Goal: Subscribe to service/newsletter

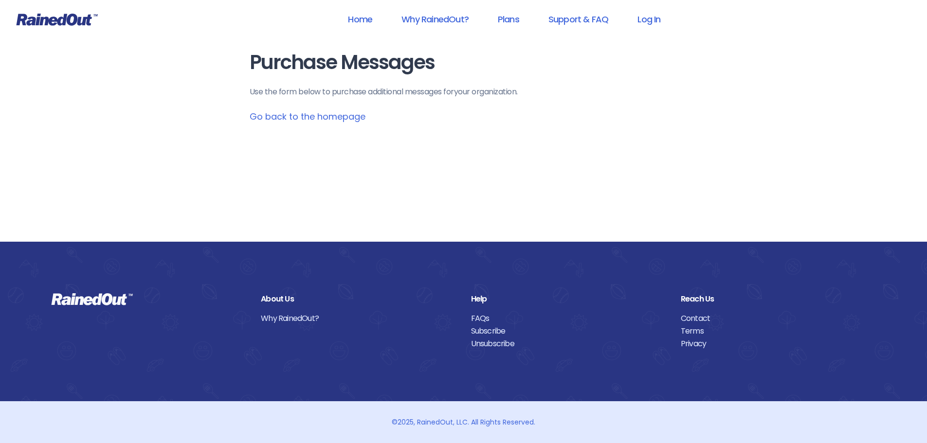
click at [325, 123] on main "Purchase Messages Use the form below to purchase additional messages for your o…" at bounding box center [464, 88] width 428 height 72
click at [327, 118] on link "Go back to the homepage" at bounding box center [308, 116] width 116 height 12
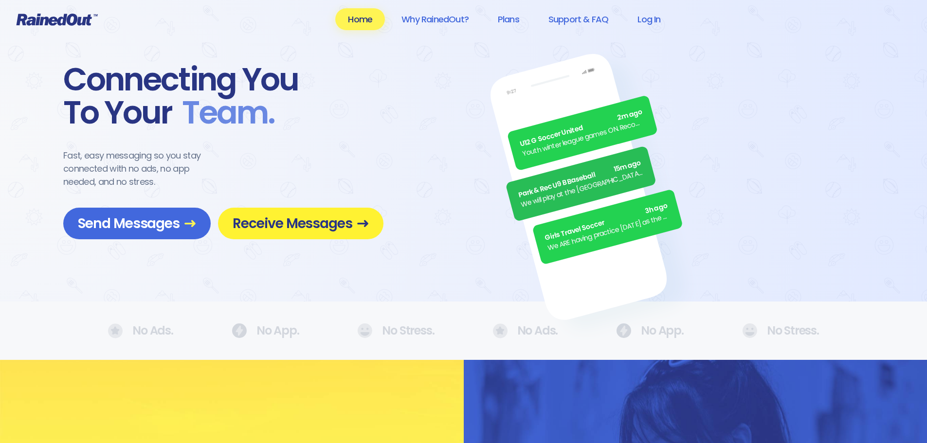
click at [298, 224] on span "Receive Messages" at bounding box center [301, 223] width 136 height 17
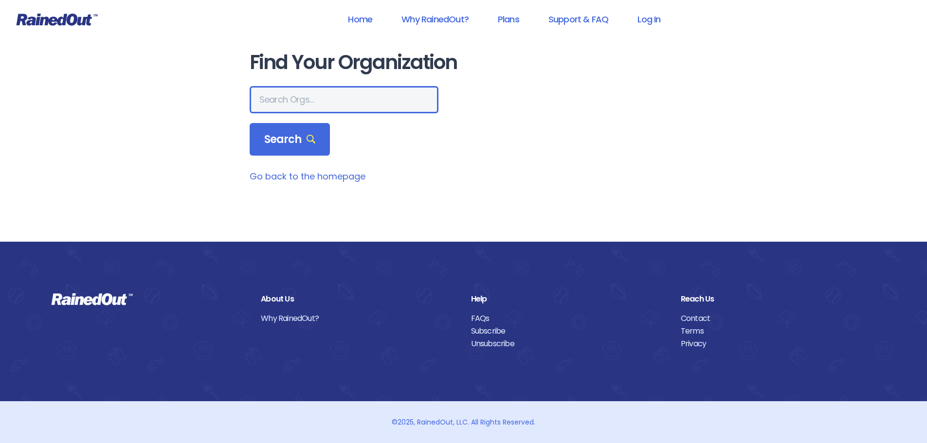
click at [306, 100] on input "text" at bounding box center [344, 99] width 189 height 27
type input "san elijo"
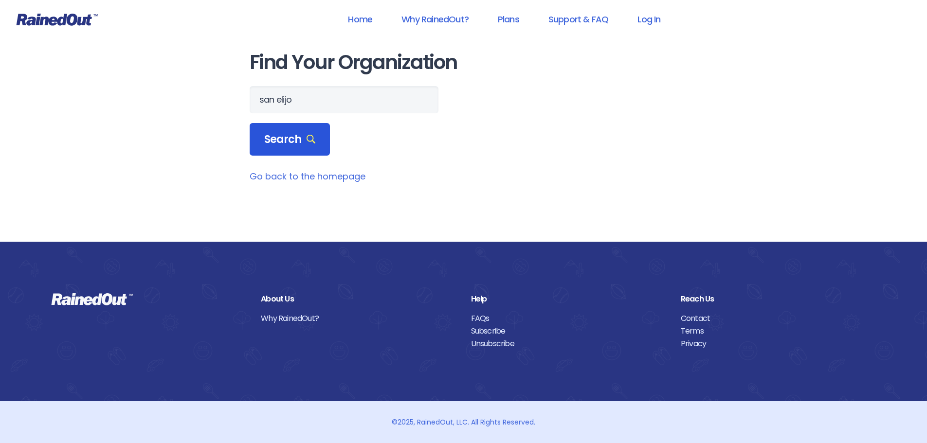
click at [302, 130] on div "Search" at bounding box center [290, 139] width 81 height 33
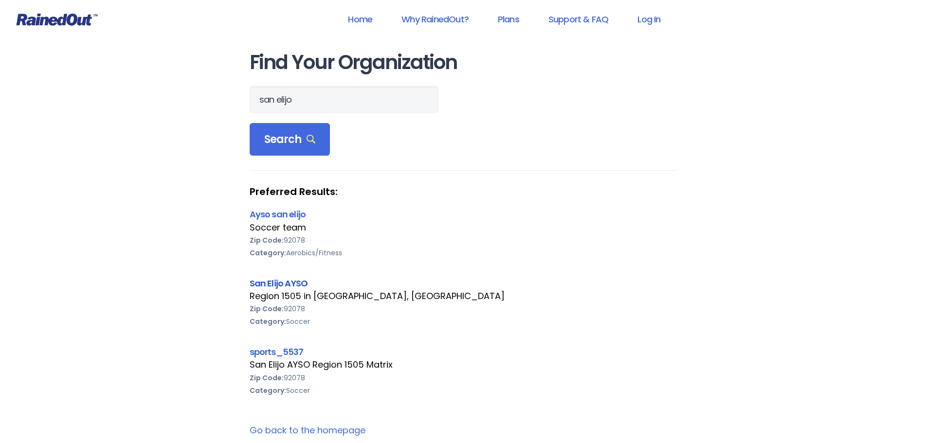
click at [288, 283] on link "San Elijo AYSO" at bounding box center [279, 283] width 58 height 12
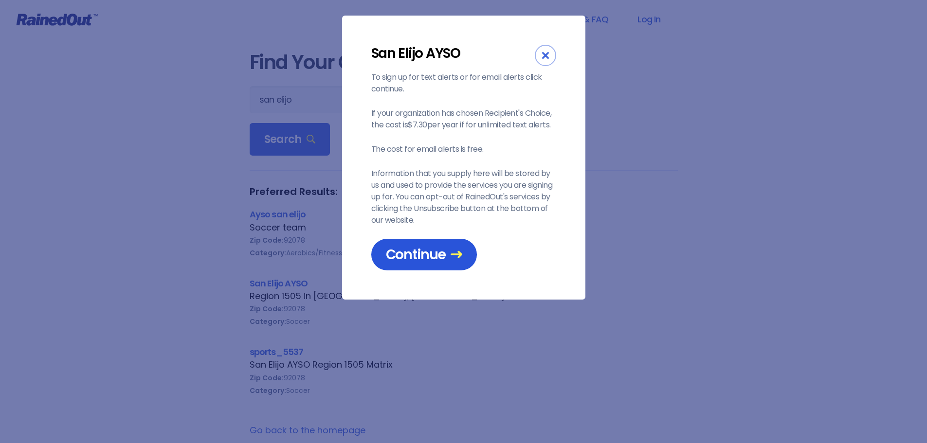
click at [399, 253] on span "Continue" at bounding box center [424, 254] width 76 height 17
